Goal: Task Accomplishment & Management: Use online tool/utility

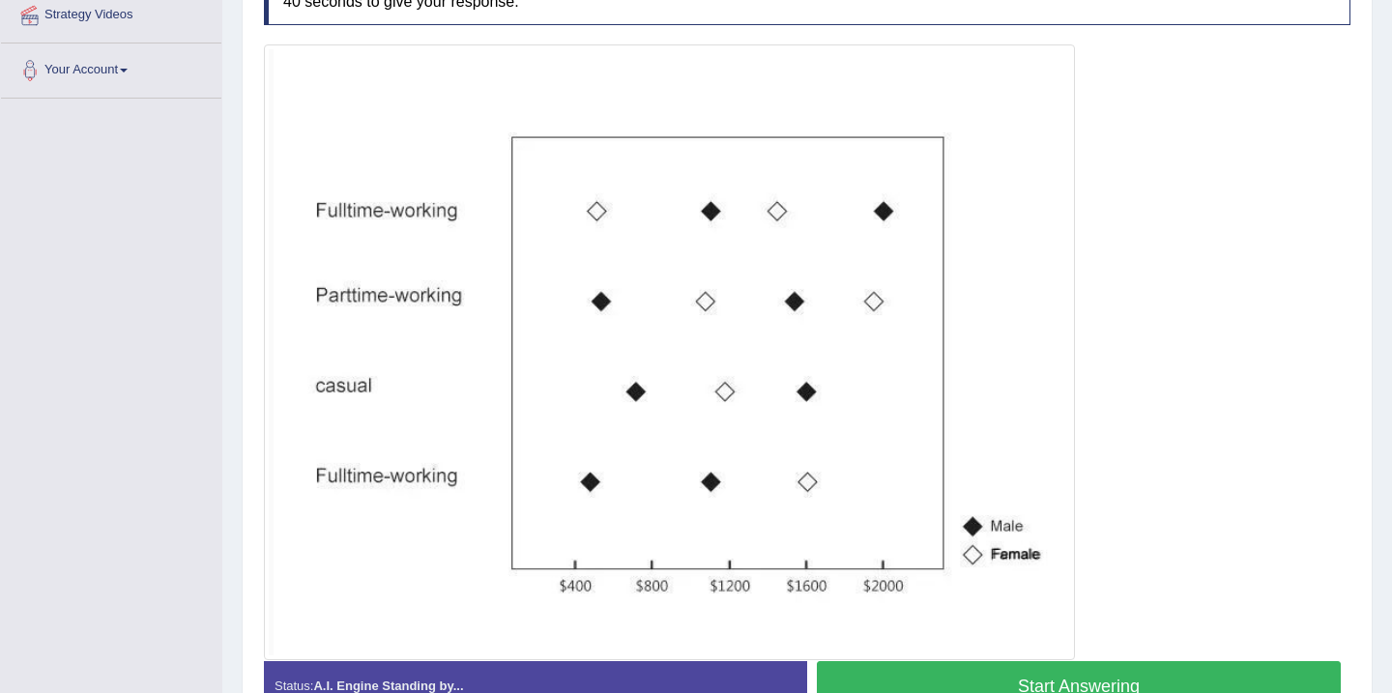
scroll to position [499, 0]
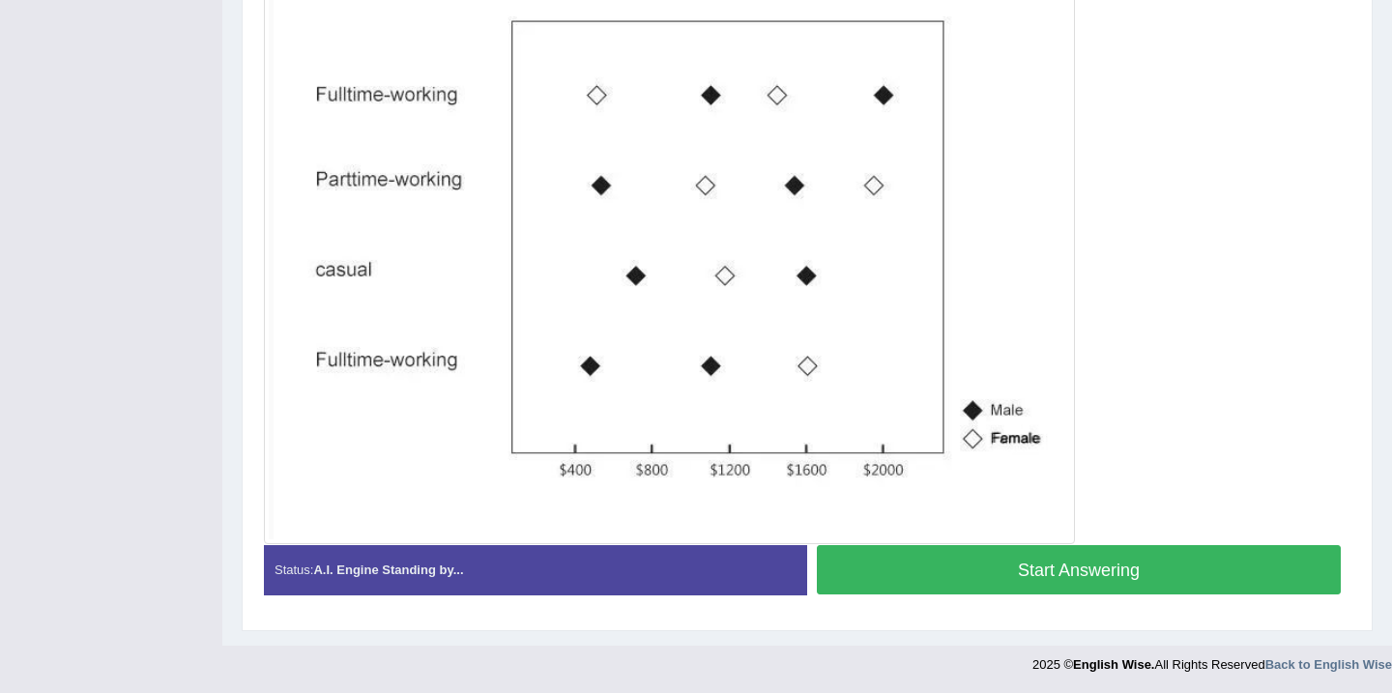
click at [1158, 424] on div at bounding box center [807, 236] width 1087 height 616
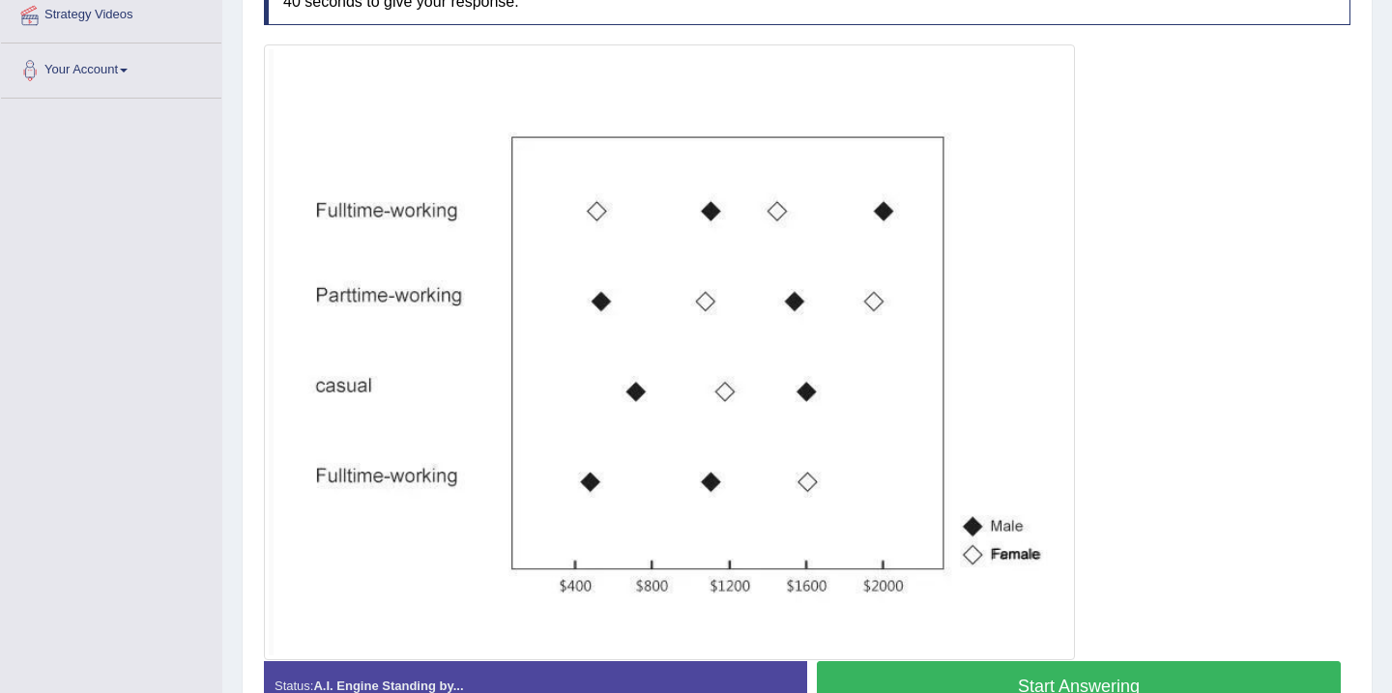
scroll to position [422, 0]
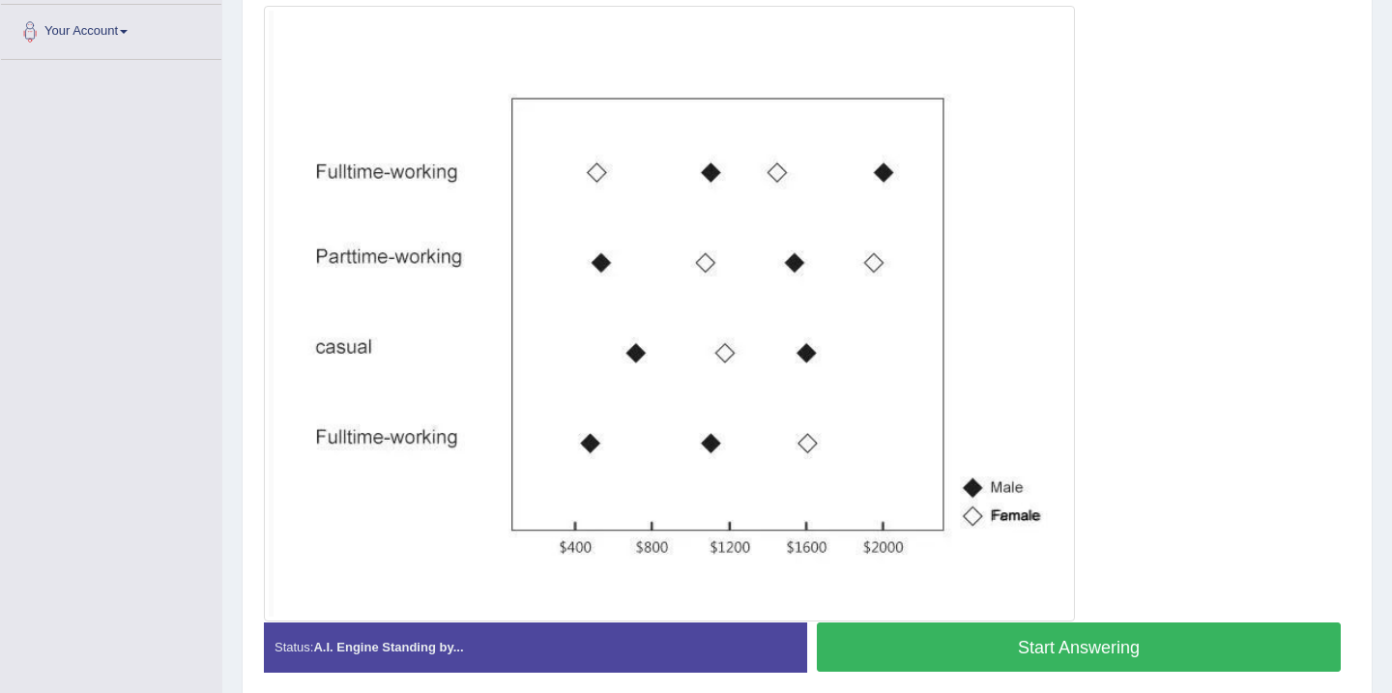
click at [1072, 647] on button "Start Answering" at bounding box center [1079, 647] width 524 height 49
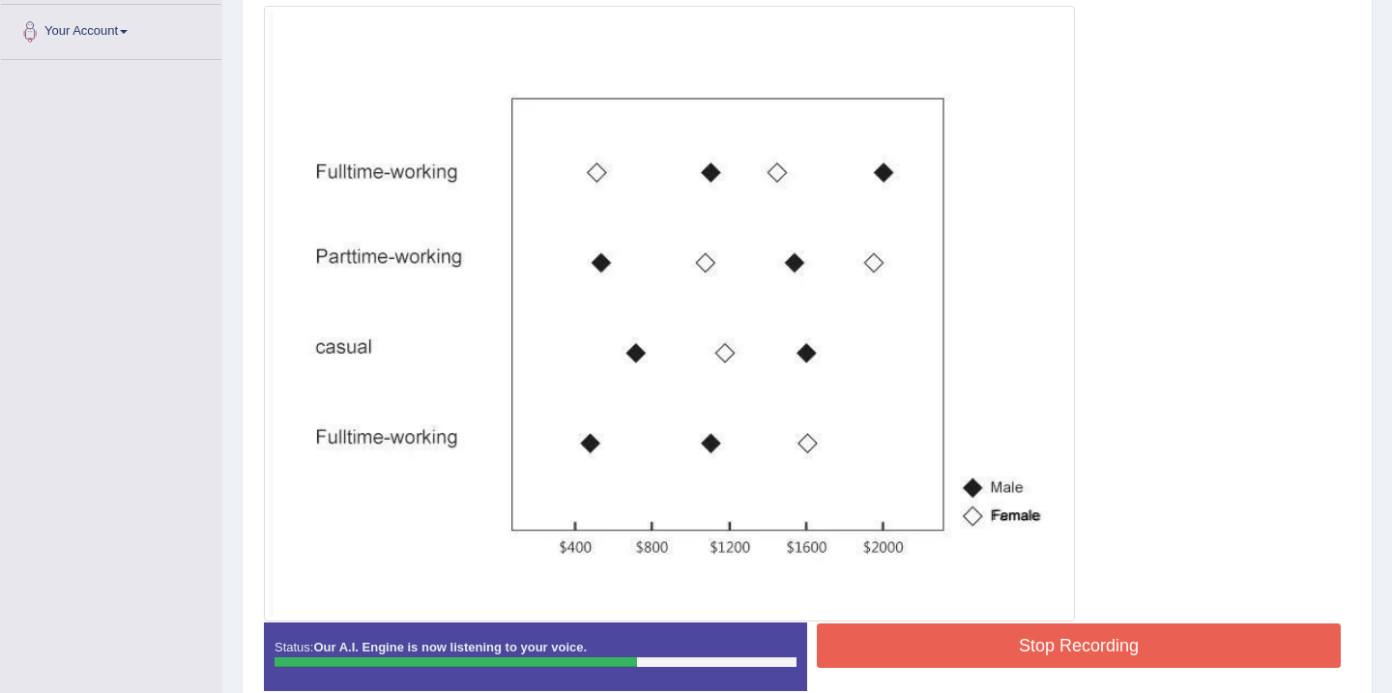
click at [964, 649] on button "Stop Recording" at bounding box center [1079, 646] width 524 height 44
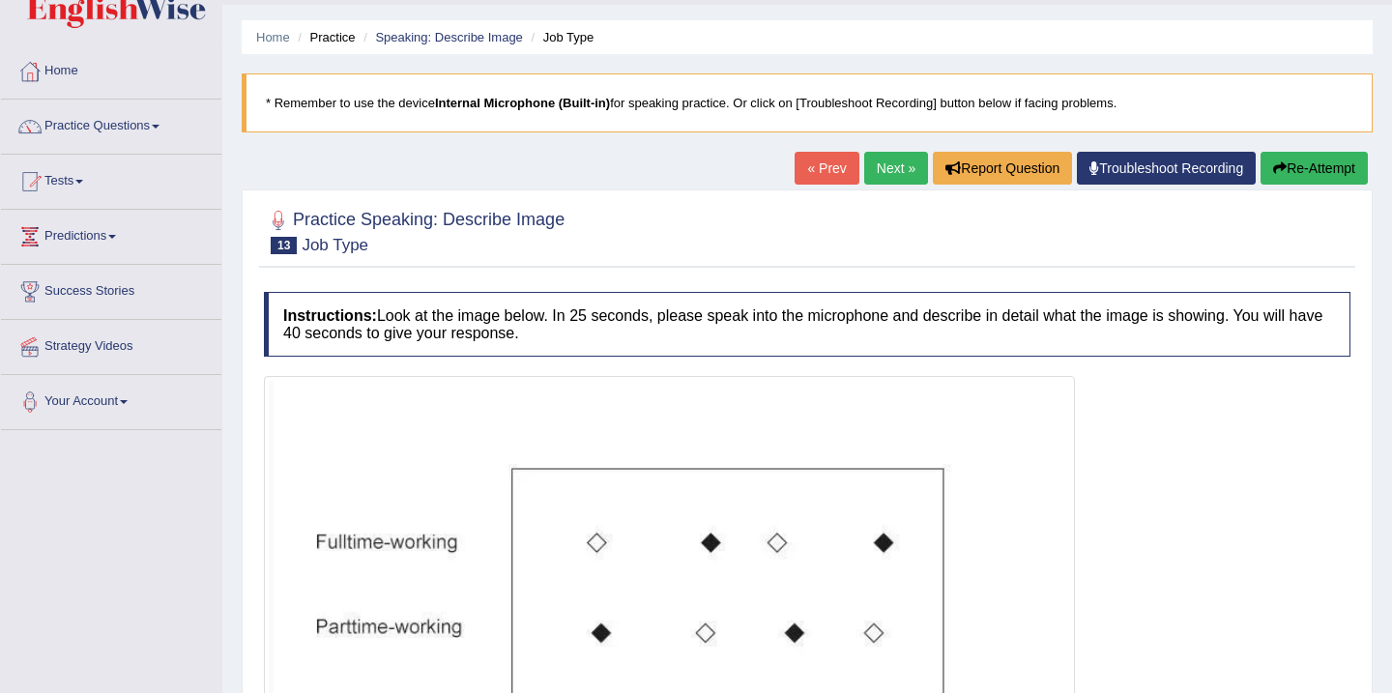
scroll to position [0, 0]
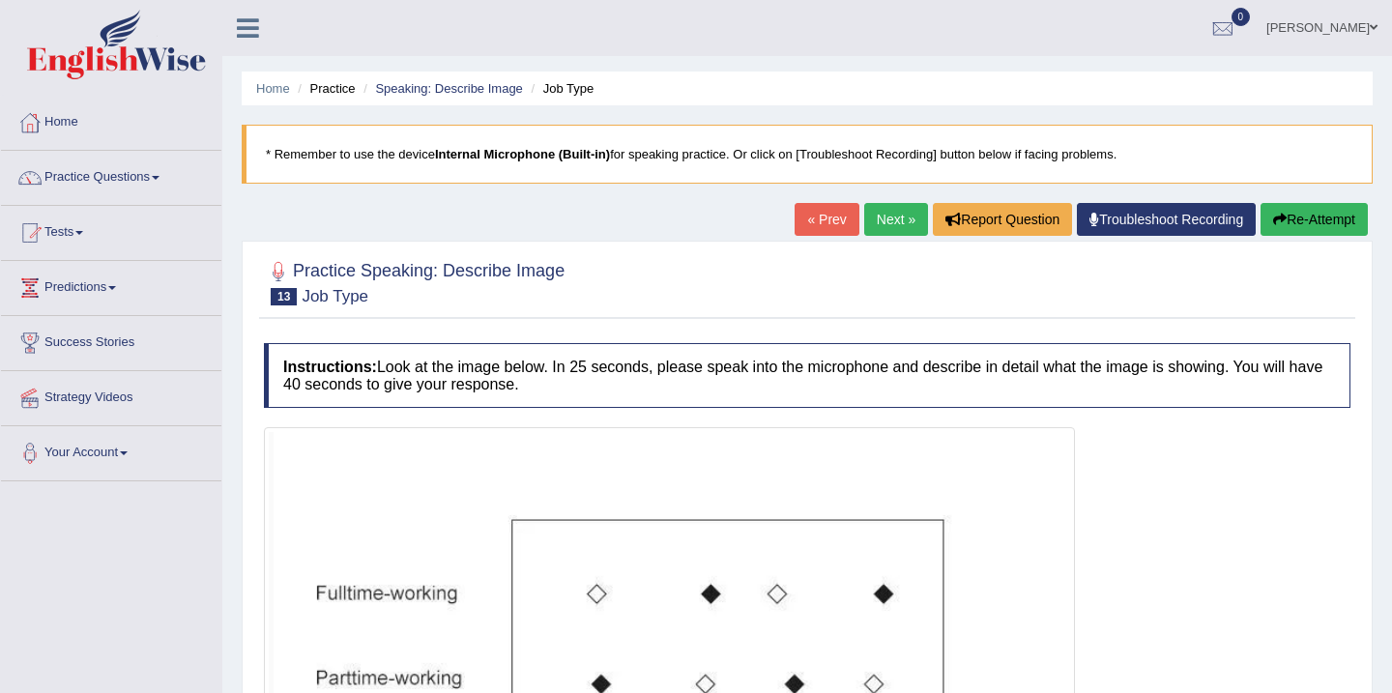
click at [877, 222] on link "Next »" at bounding box center [896, 219] width 64 height 33
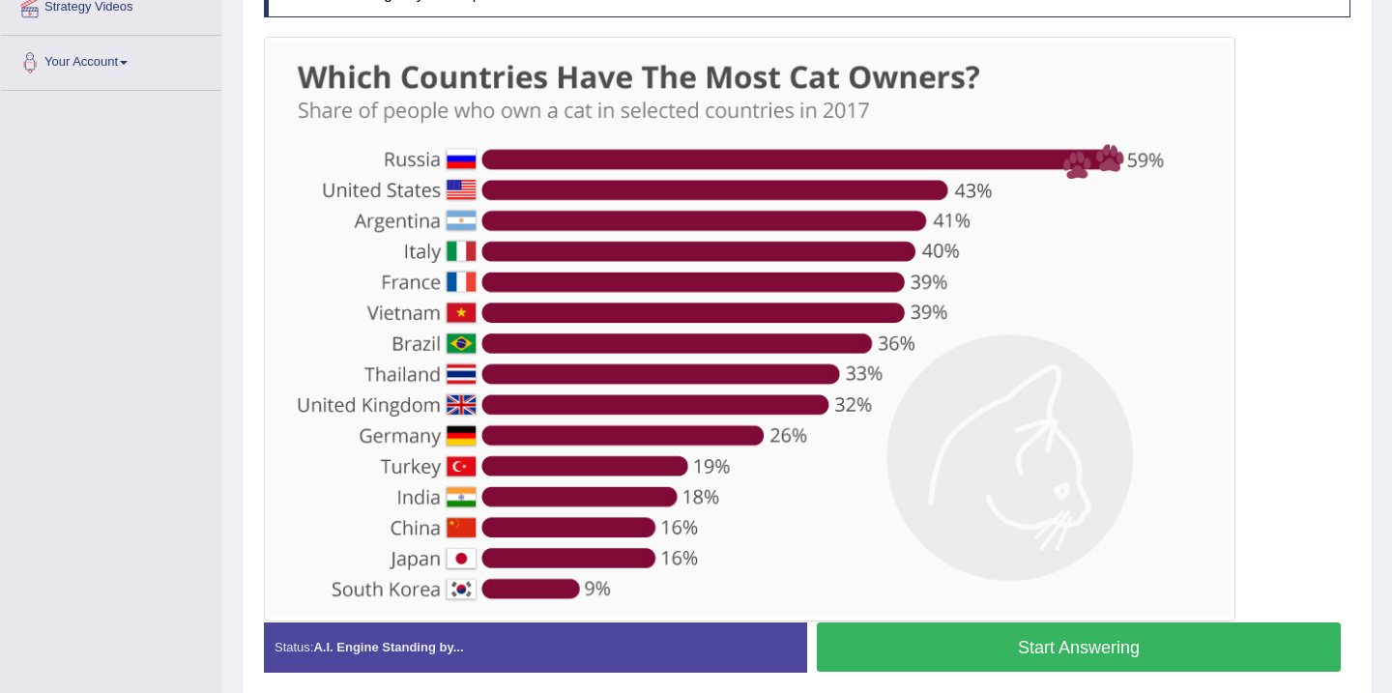
scroll to position [352, 0]
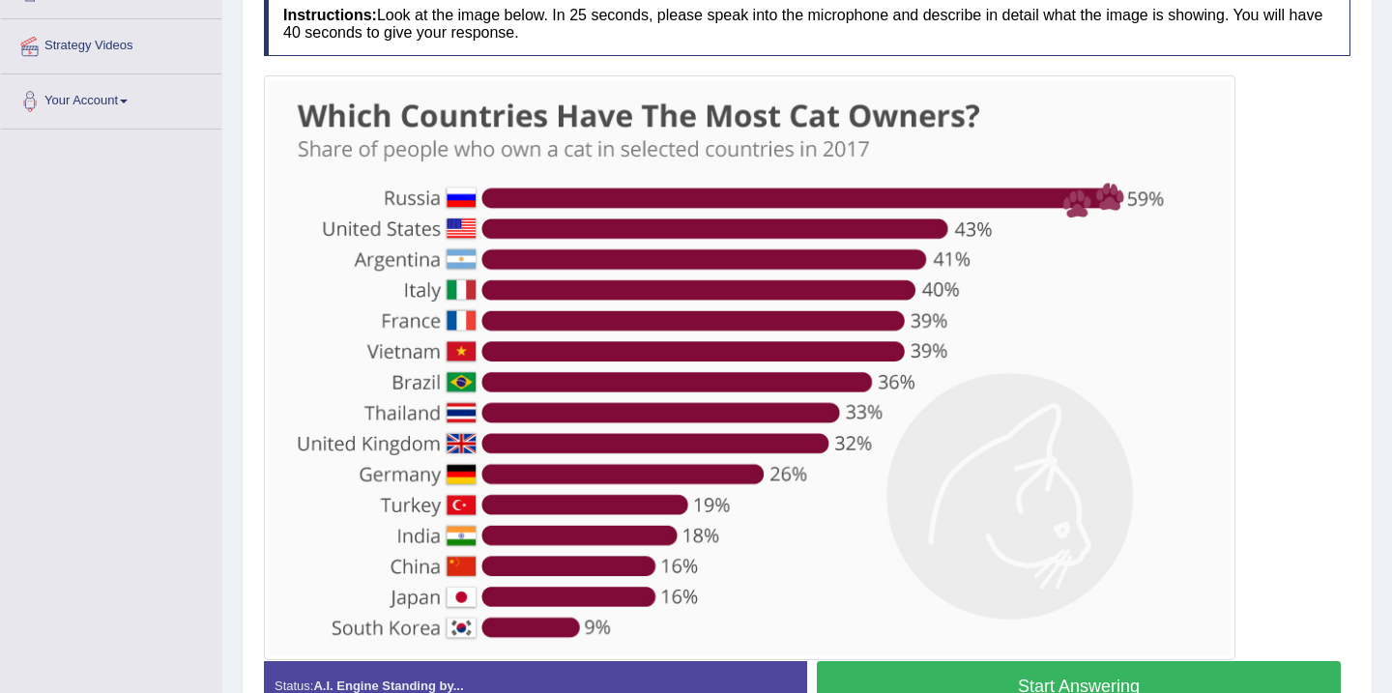
click at [1049, 683] on button "Start Answering" at bounding box center [1079, 685] width 524 height 49
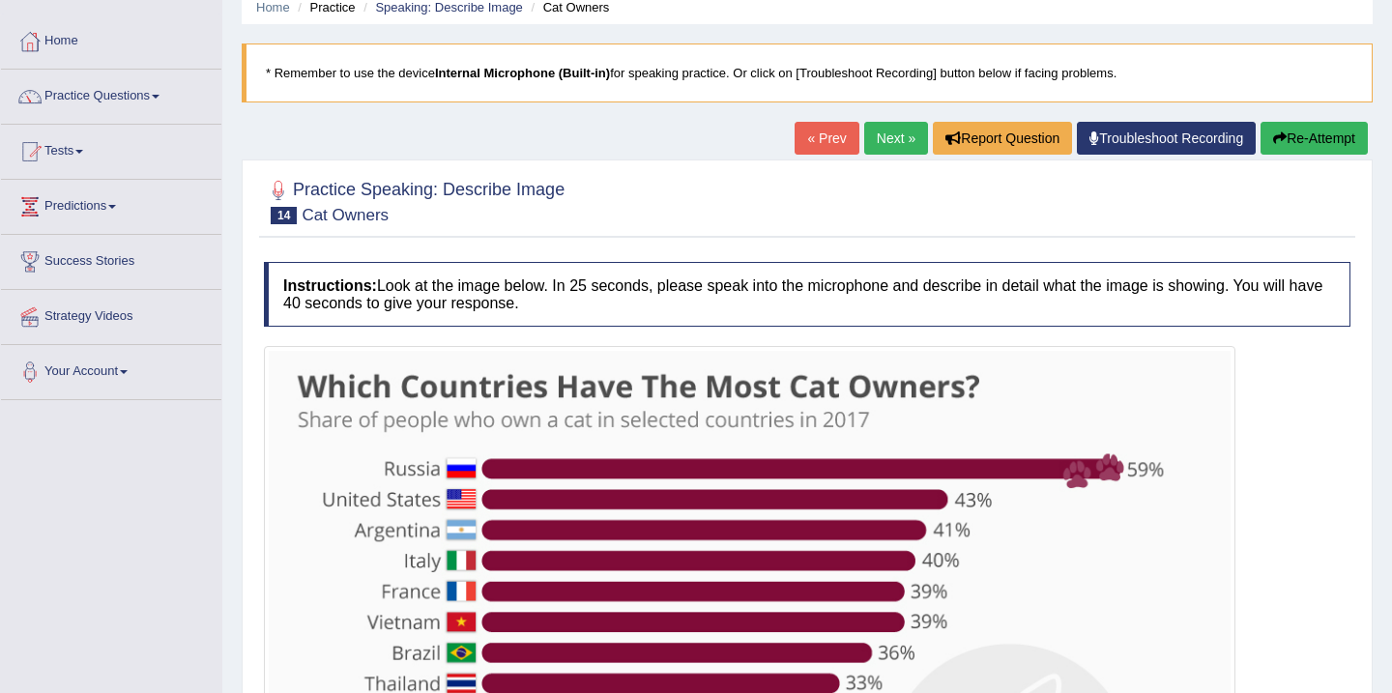
scroll to position [43, 0]
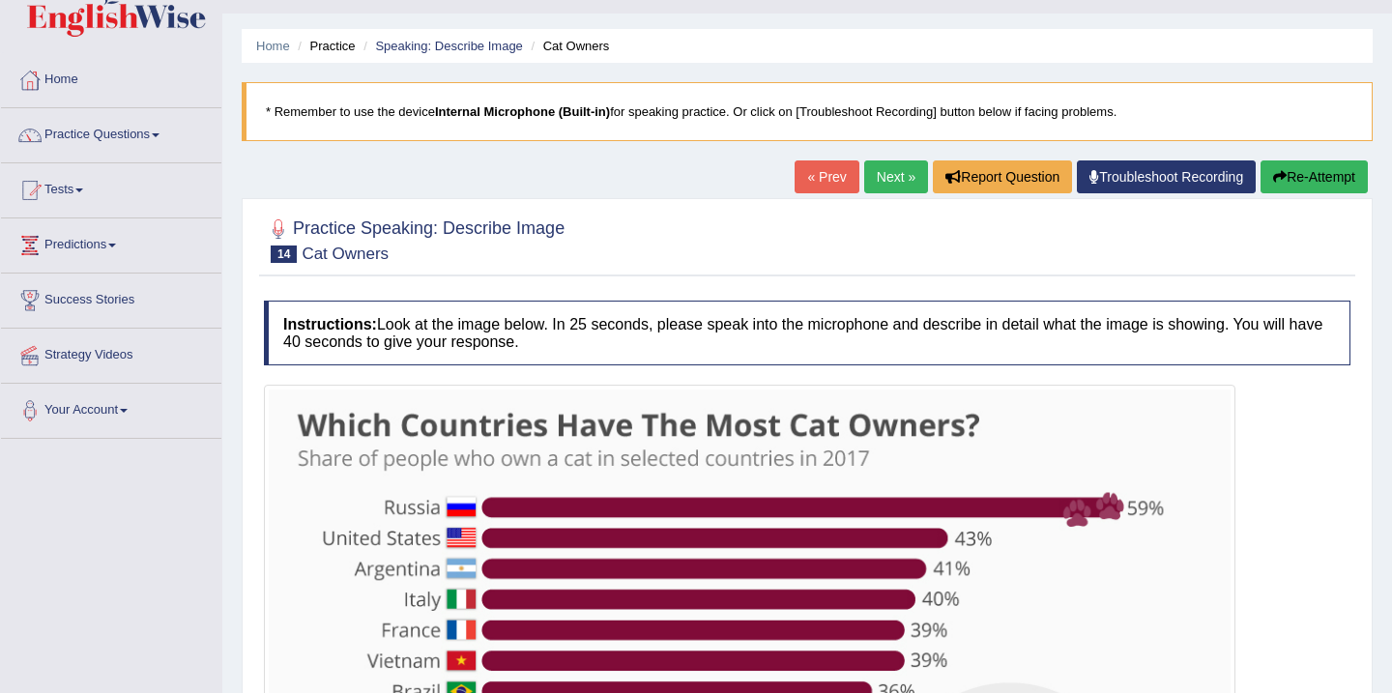
click at [875, 179] on link "Next »" at bounding box center [896, 177] width 64 height 33
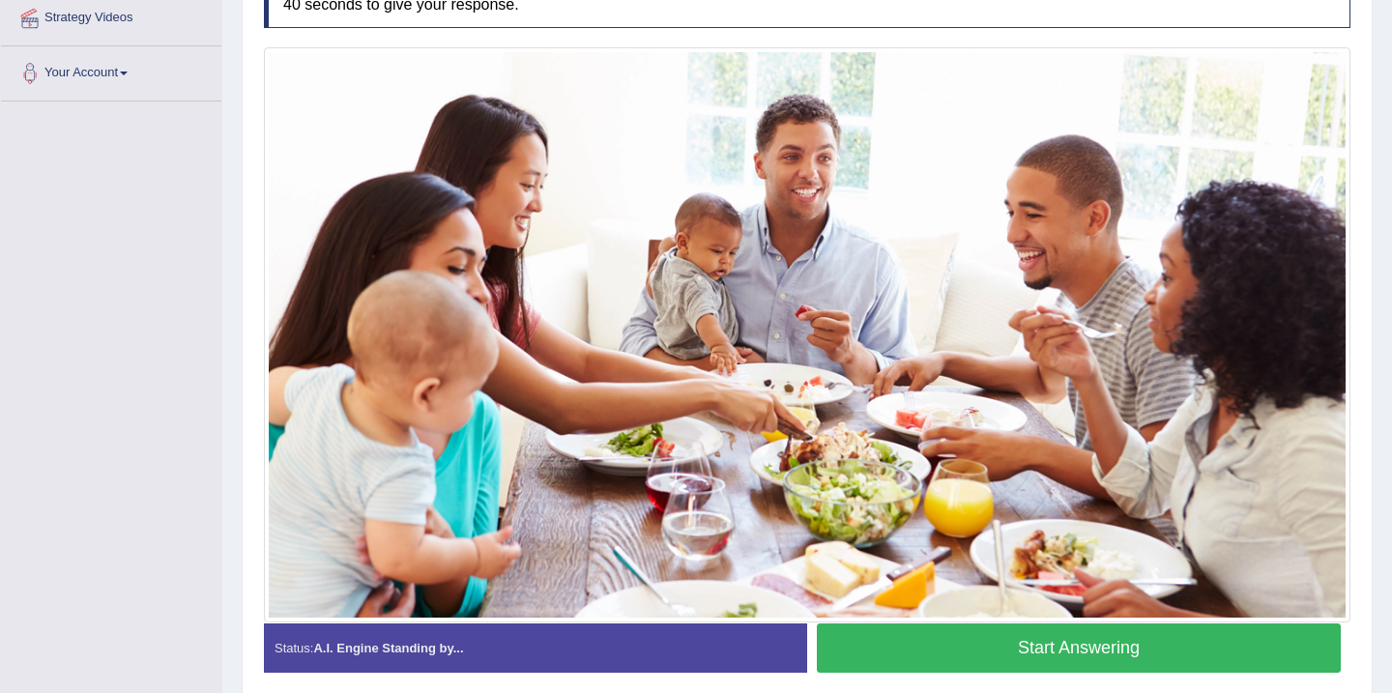
scroll to position [457, 0]
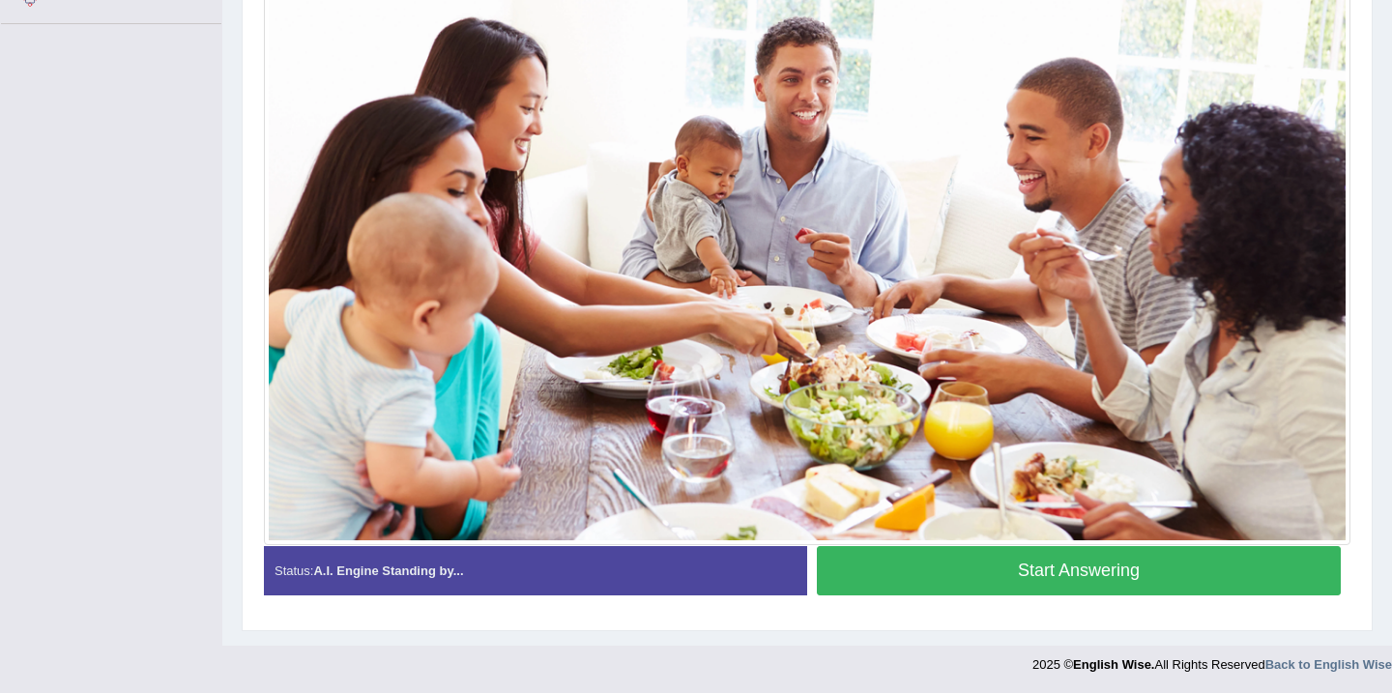
click at [913, 577] on button "Start Answering" at bounding box center [1079, 570] width 524 height 49
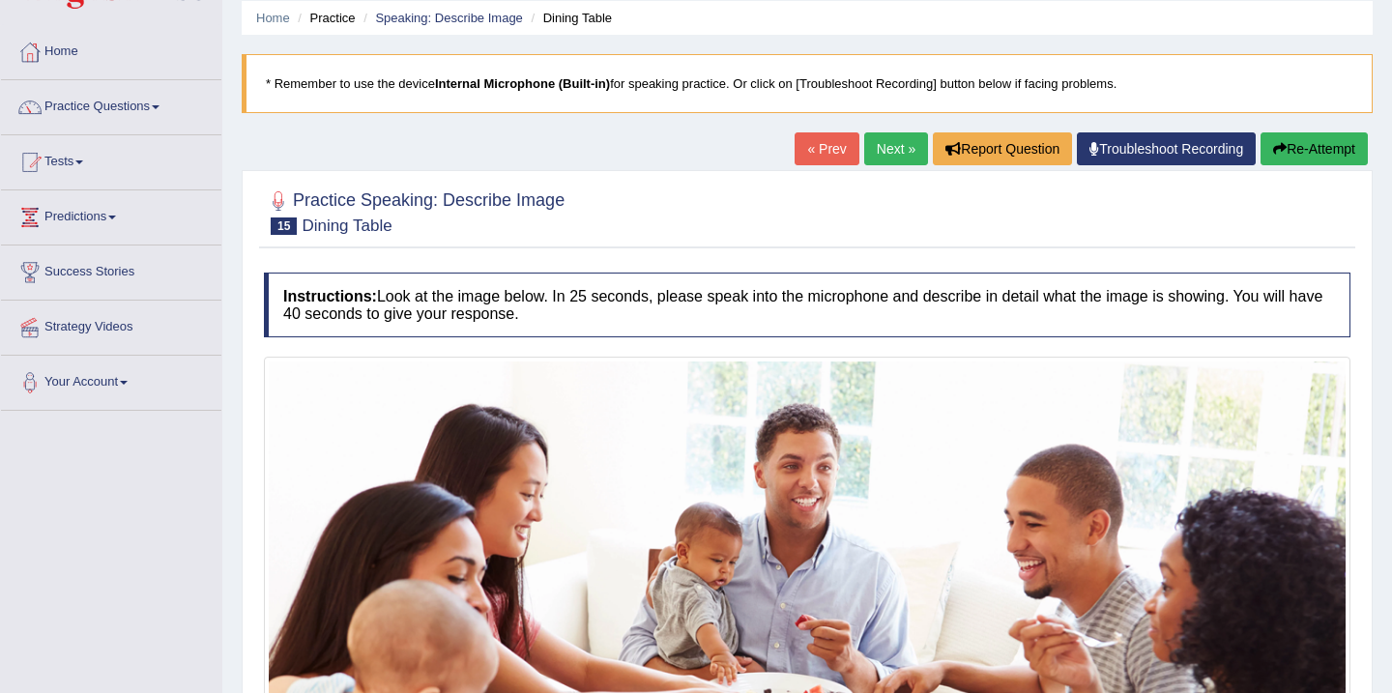
scroll to position [32, 0]
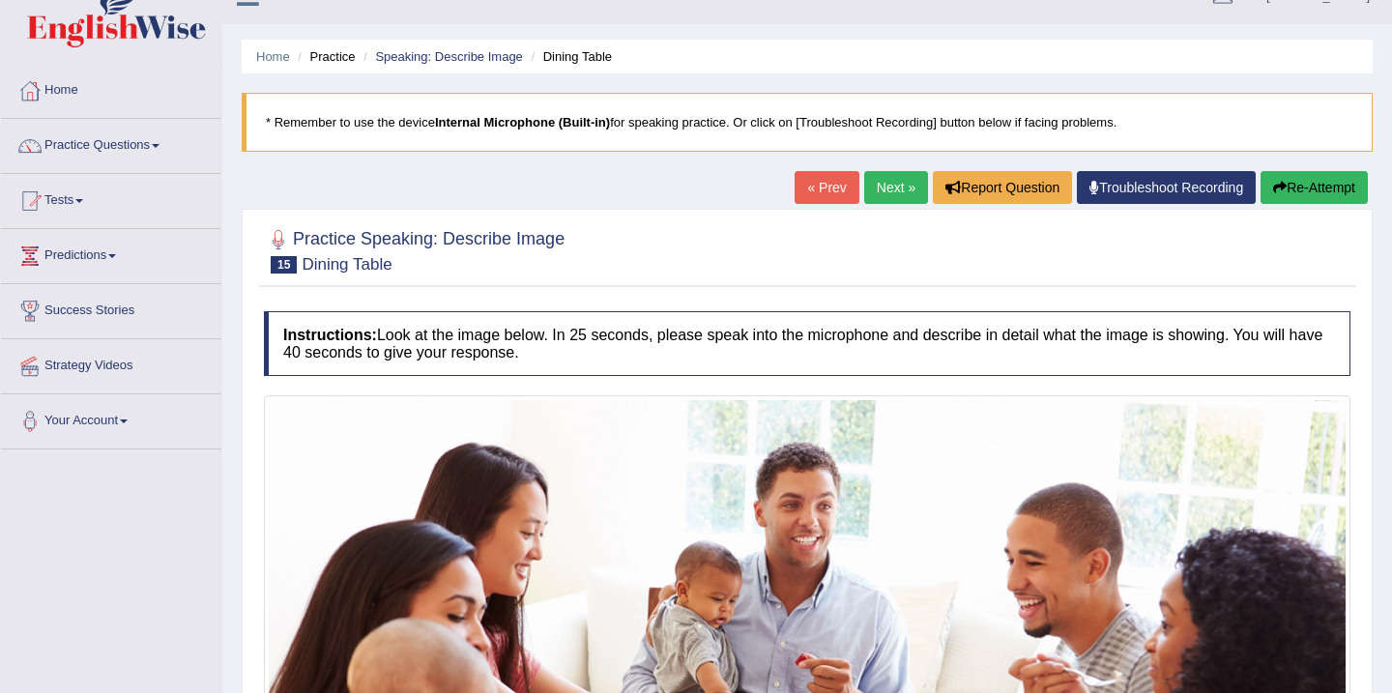
click at [893, 190] on link "Next »" at bounding box center [896, 187] width 64 height 33
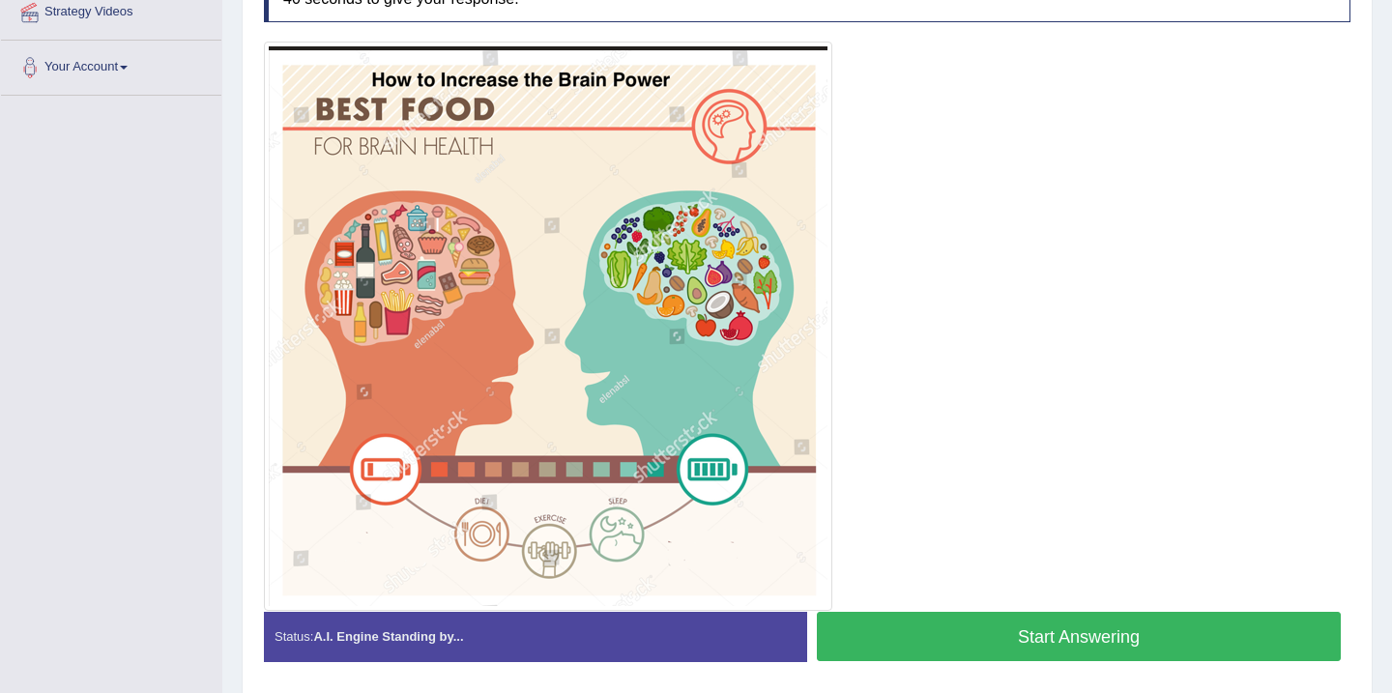
scroll to position [425, 0]
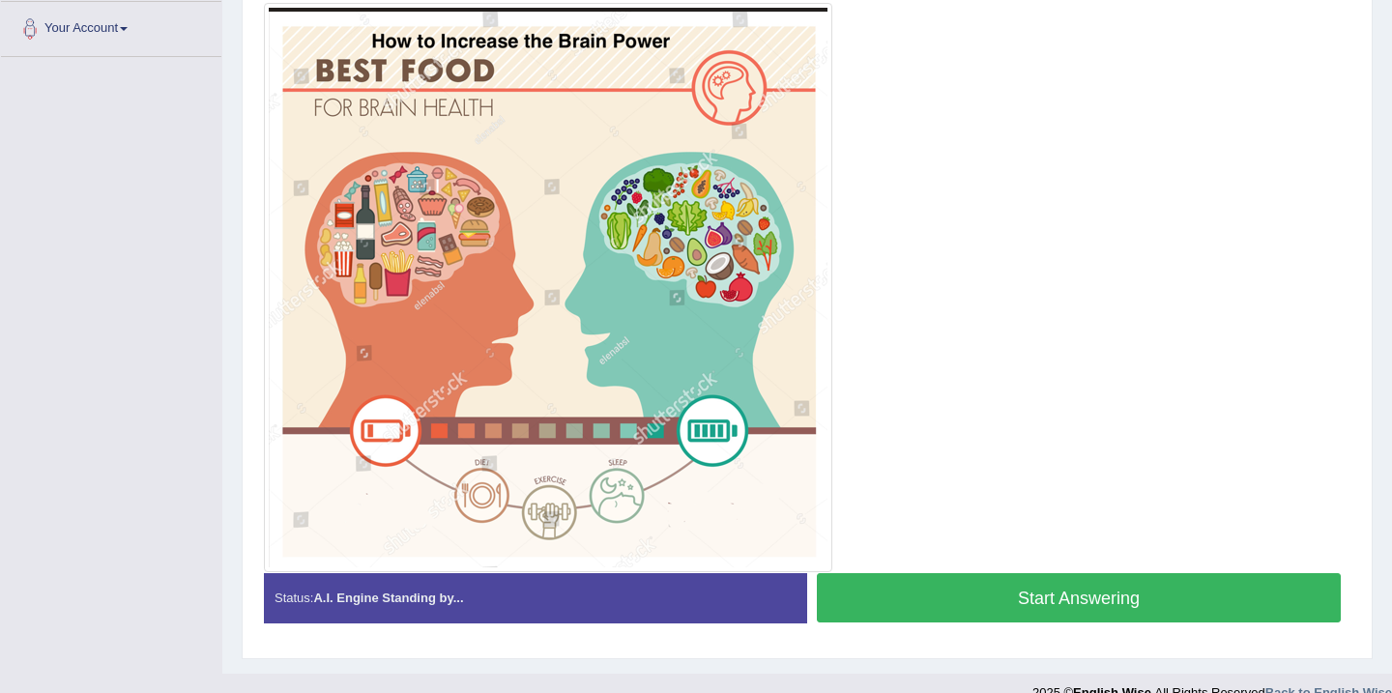
click at [1052, 607] on button "Start Answering" at bounding box center [1079, 597] width 524 height 49
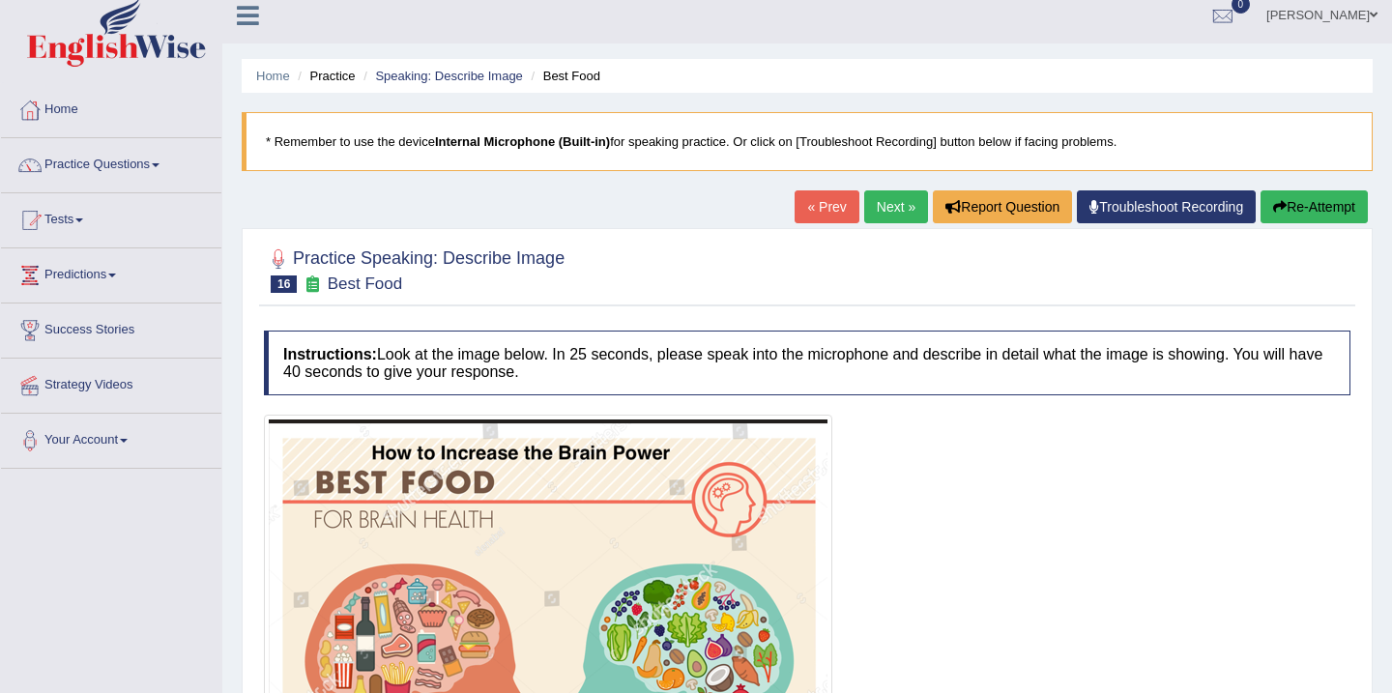
scroll to position [0, 0]
